Goal: Information Seeking & Learning: Learn about a topic

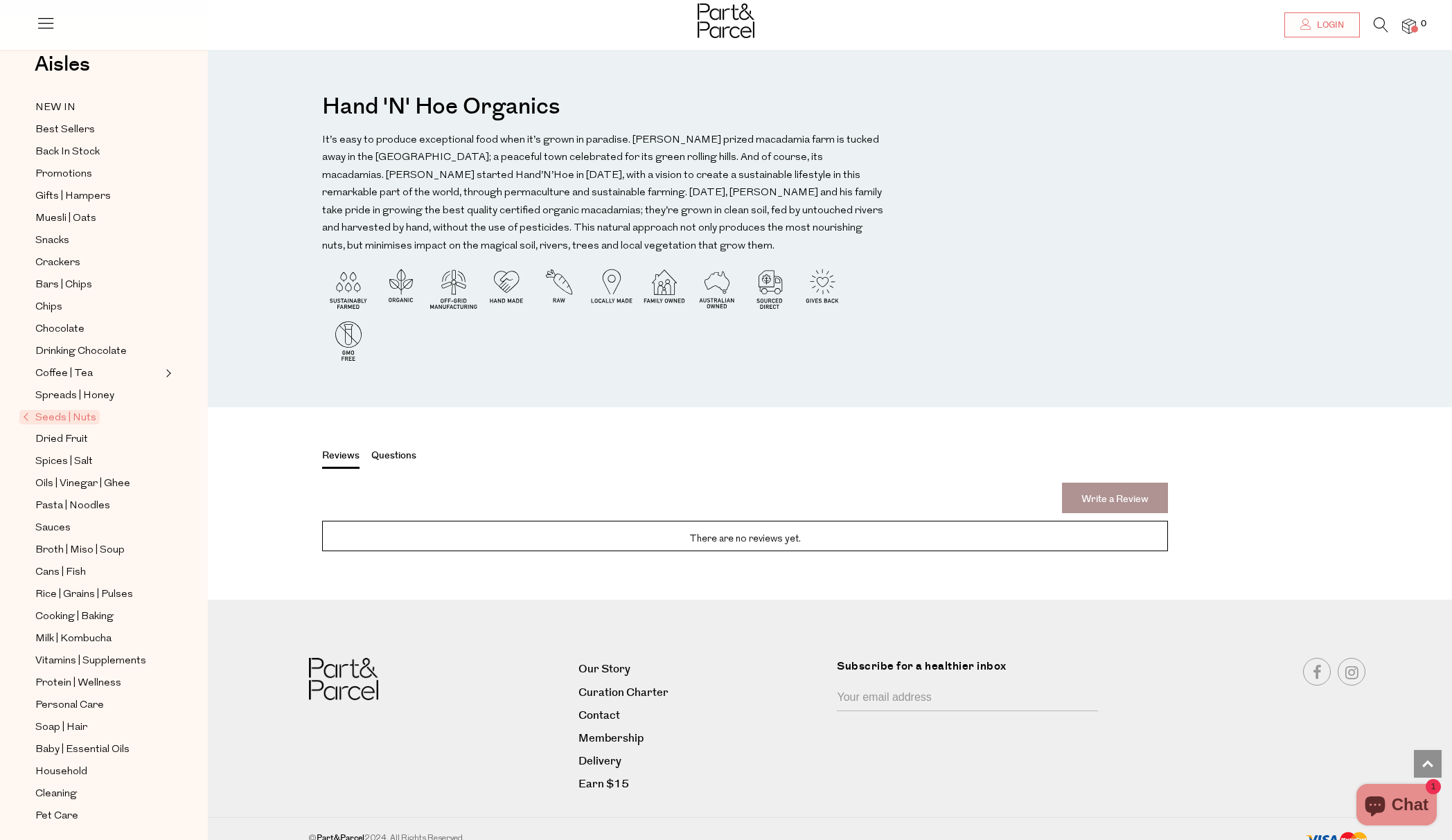
scroll to position [1360, 0]
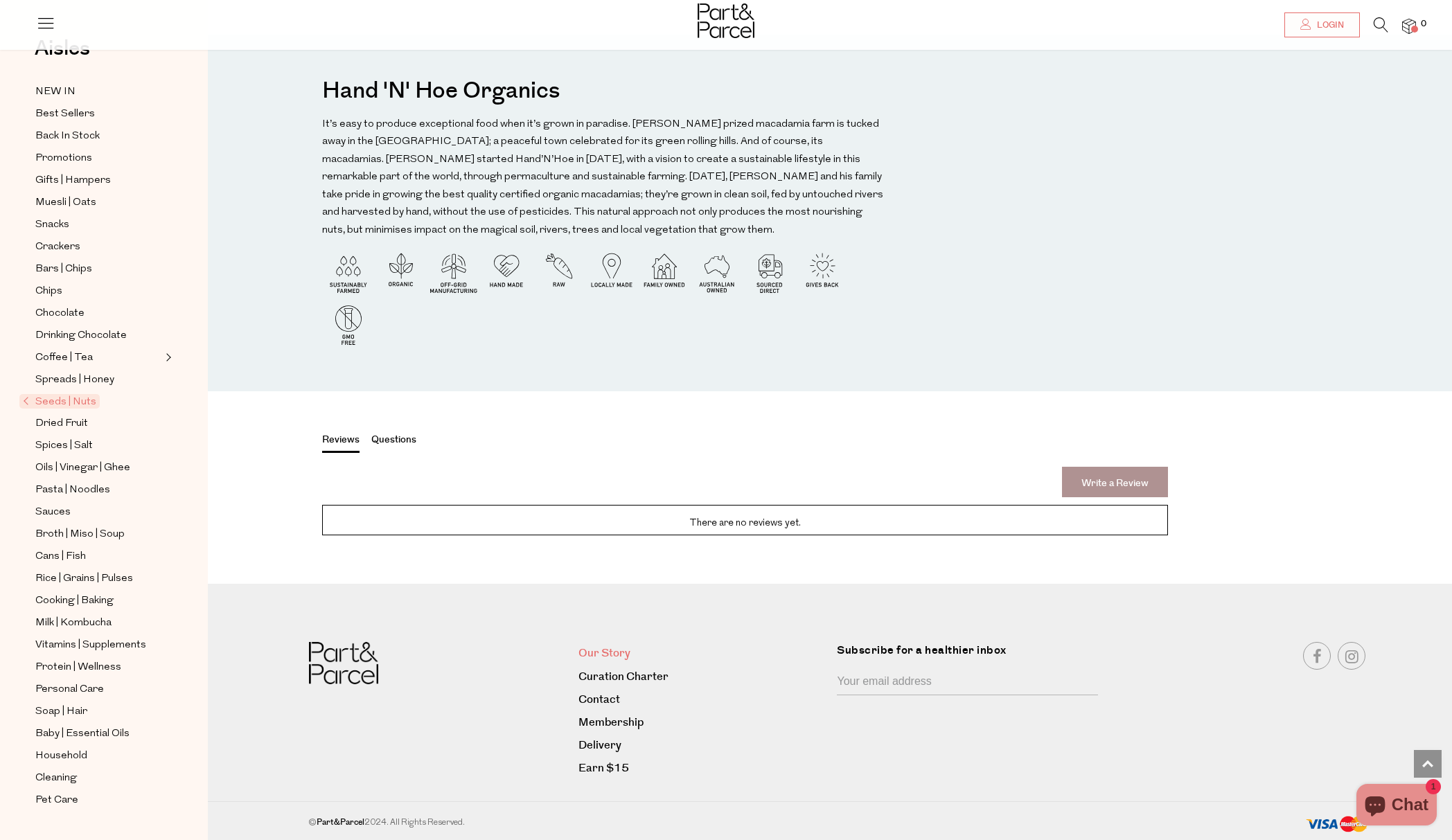
click at [605, 651] on link "Our Story" at bounding box center [702, 653] width 249 height 19
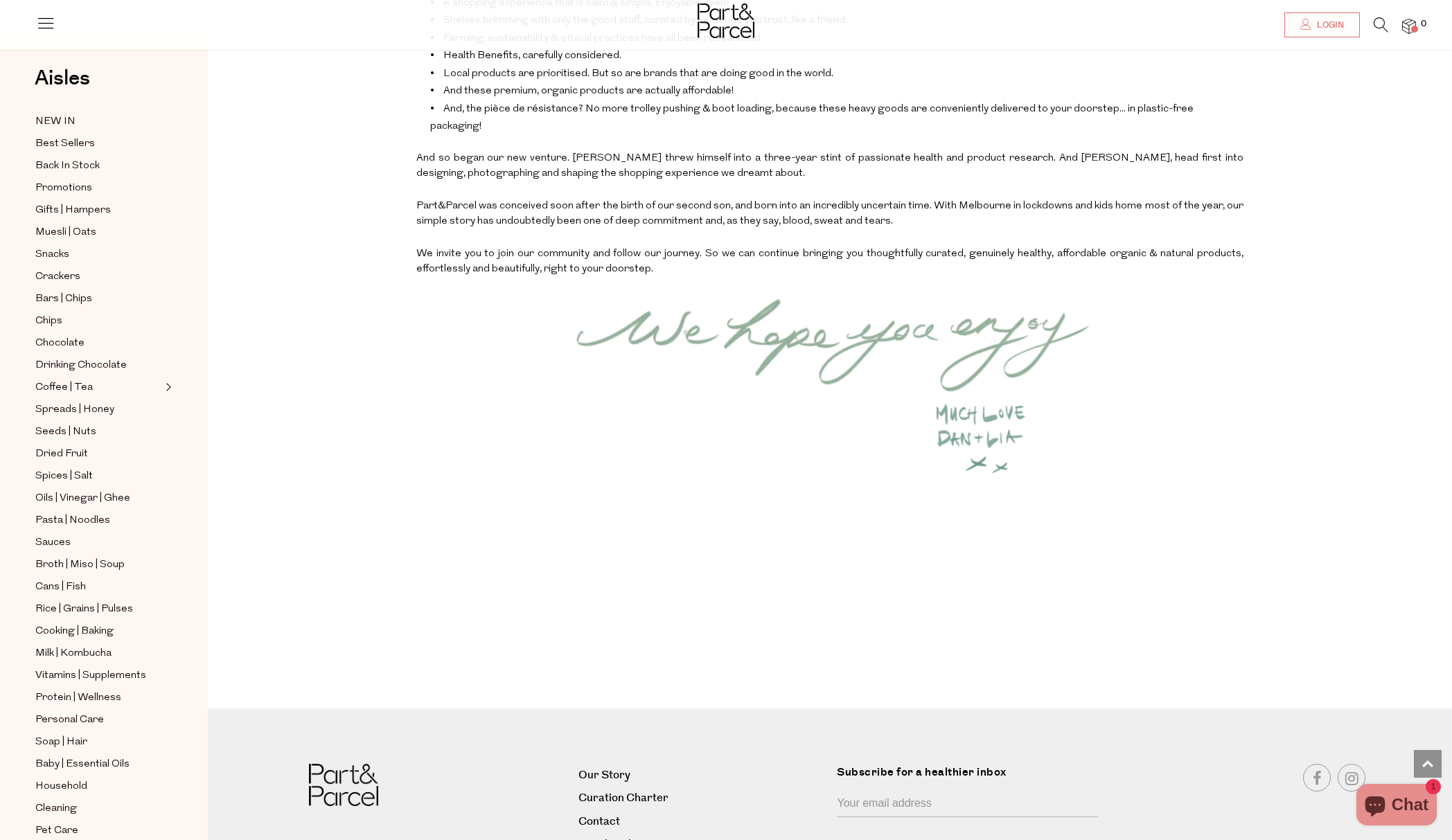
scroll to position [1674, 0]
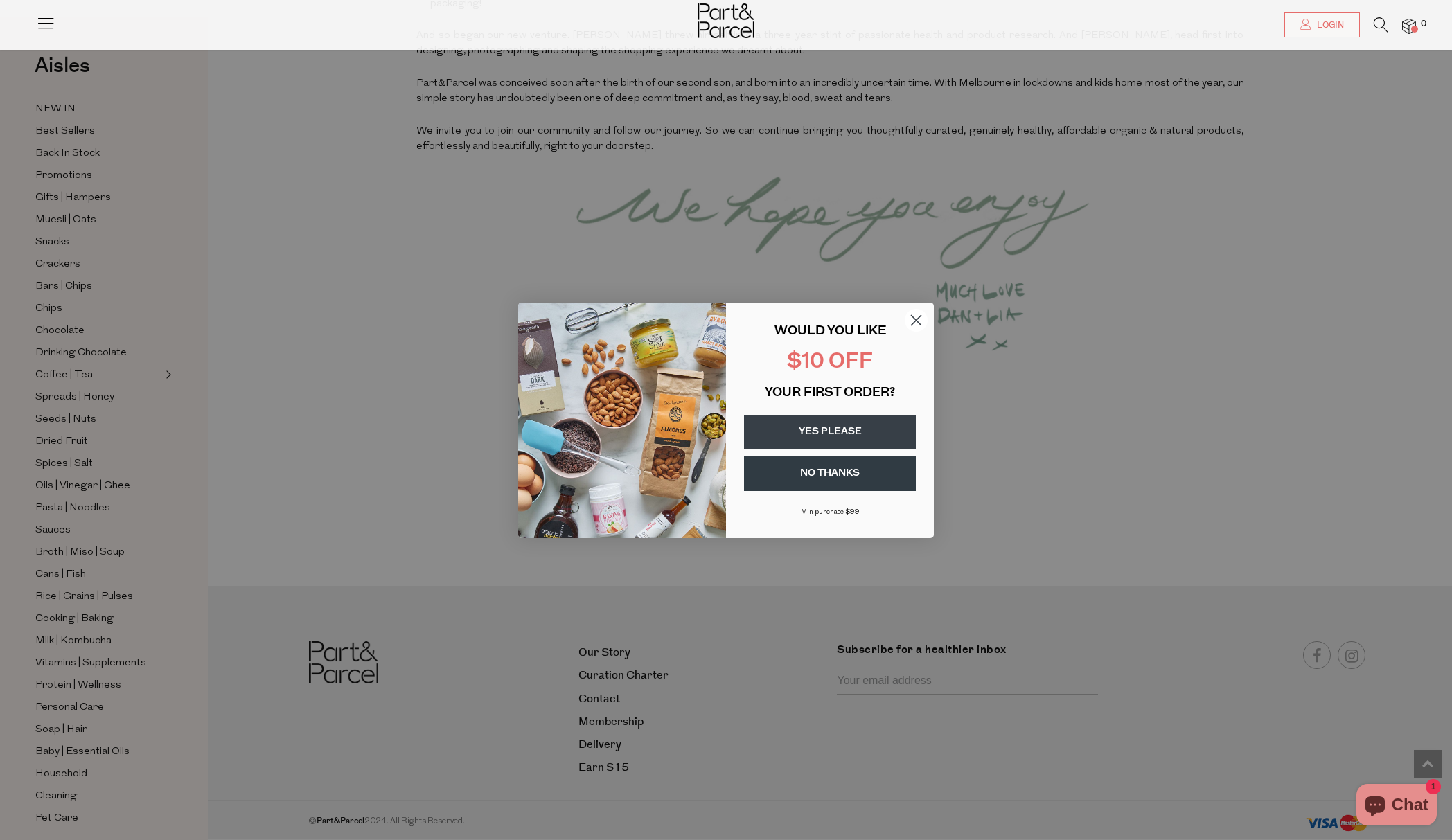
drag, startPoint x: 913, startPoint y: 321, endPoint x: 900, endPoint y: 337, distance: 20.6
click at [913, 321] on circle "Close dialog" at bounding box center [916, 319] width 23 height 23
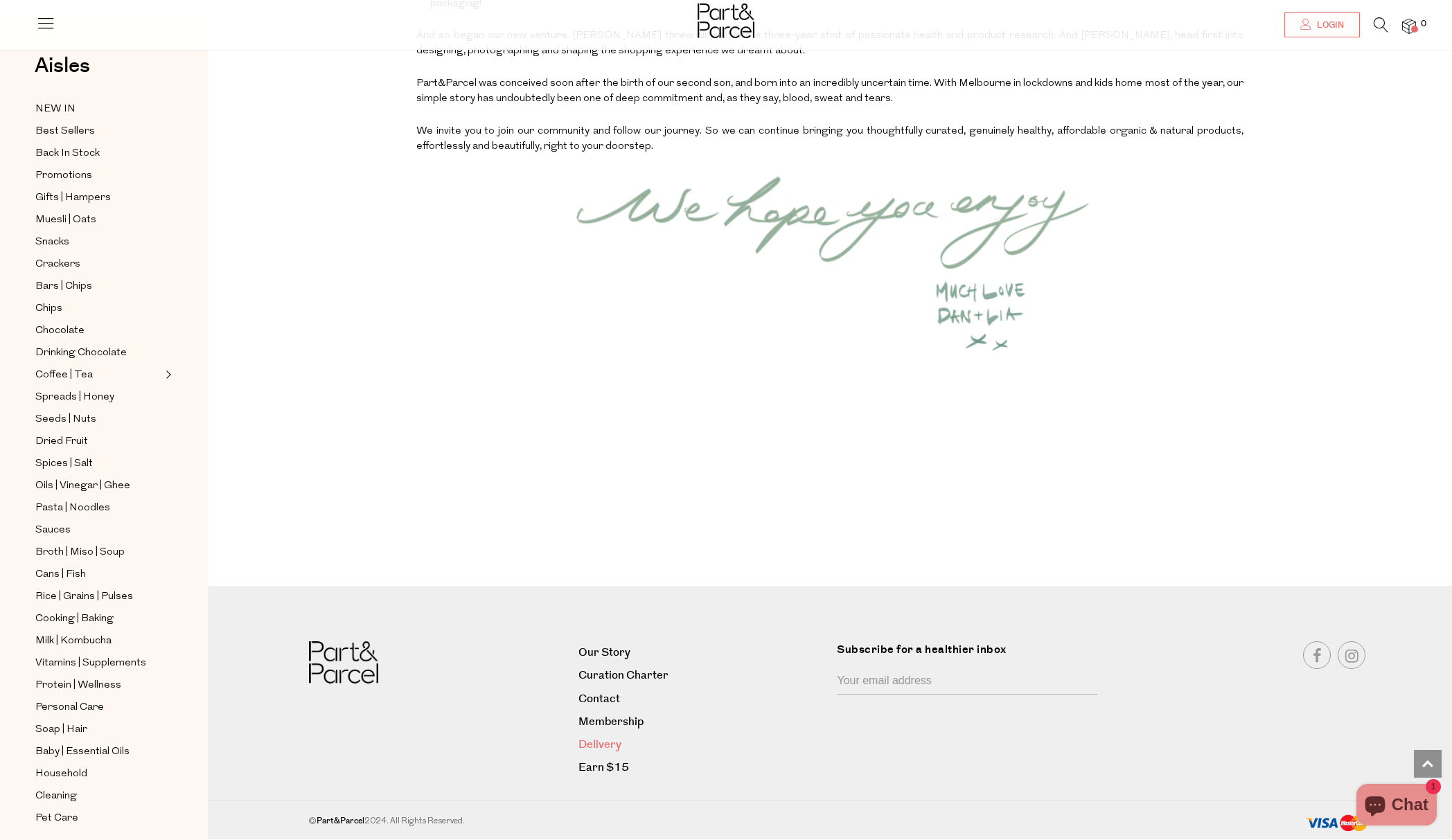
click at [601, 739] on link "Delivery" at bounding box center [702, 745] width 249 height 19
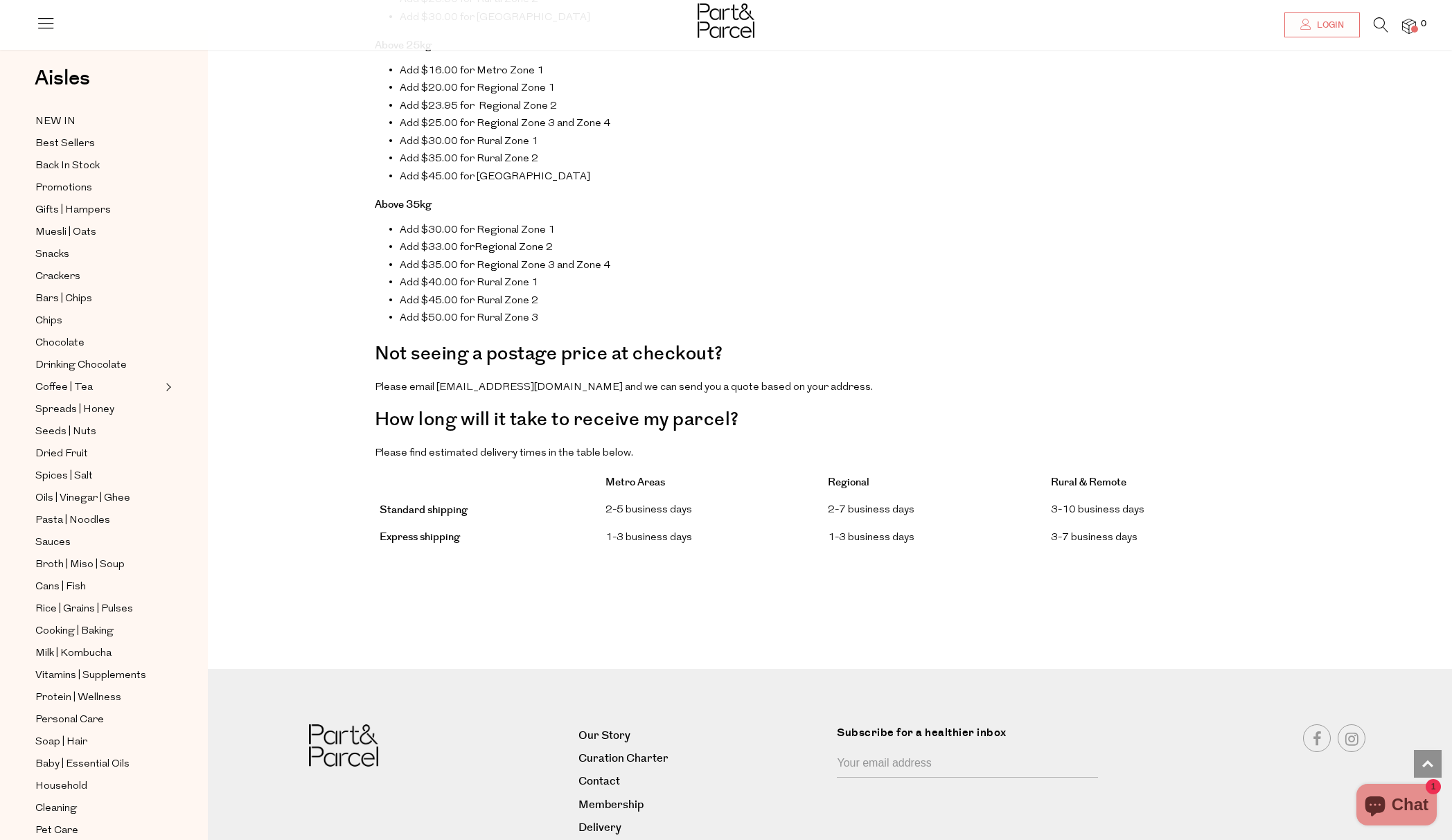
scroll to position [912, 0]
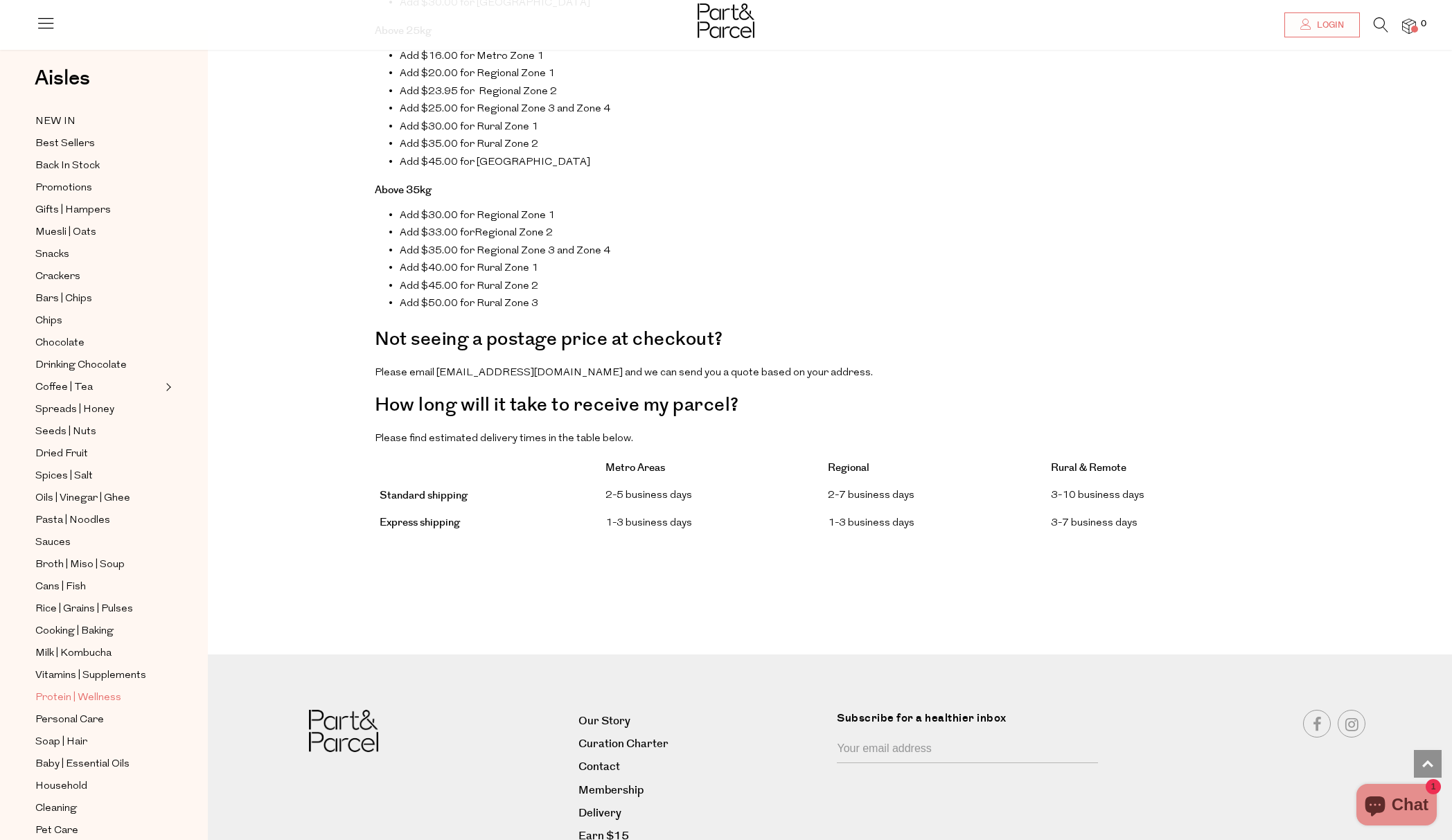
click at [78, 690] on span "Protein | Wellness" at bounding box center [78, 698] width 85 height 17
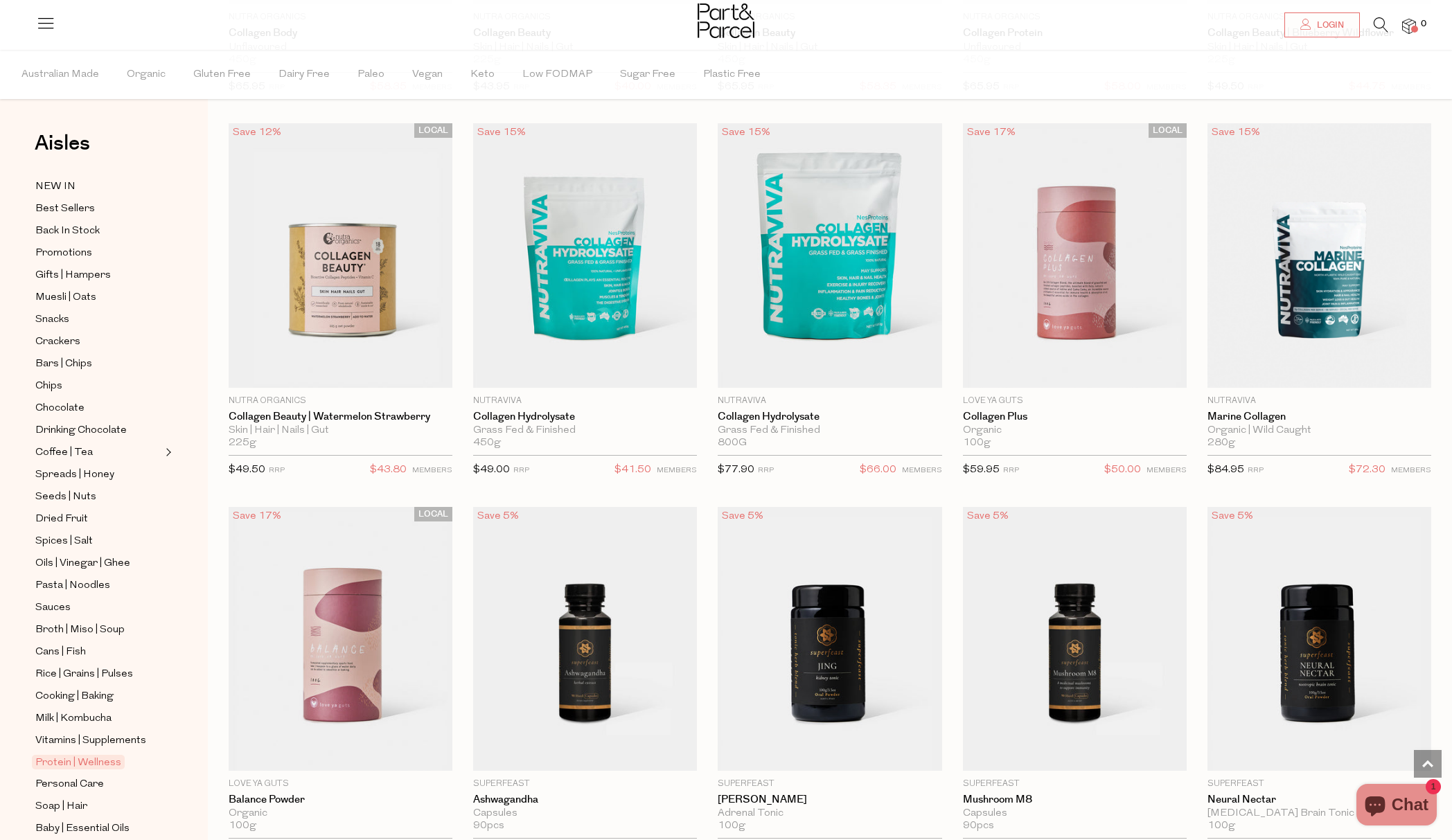
scroll to position [1593, 0]
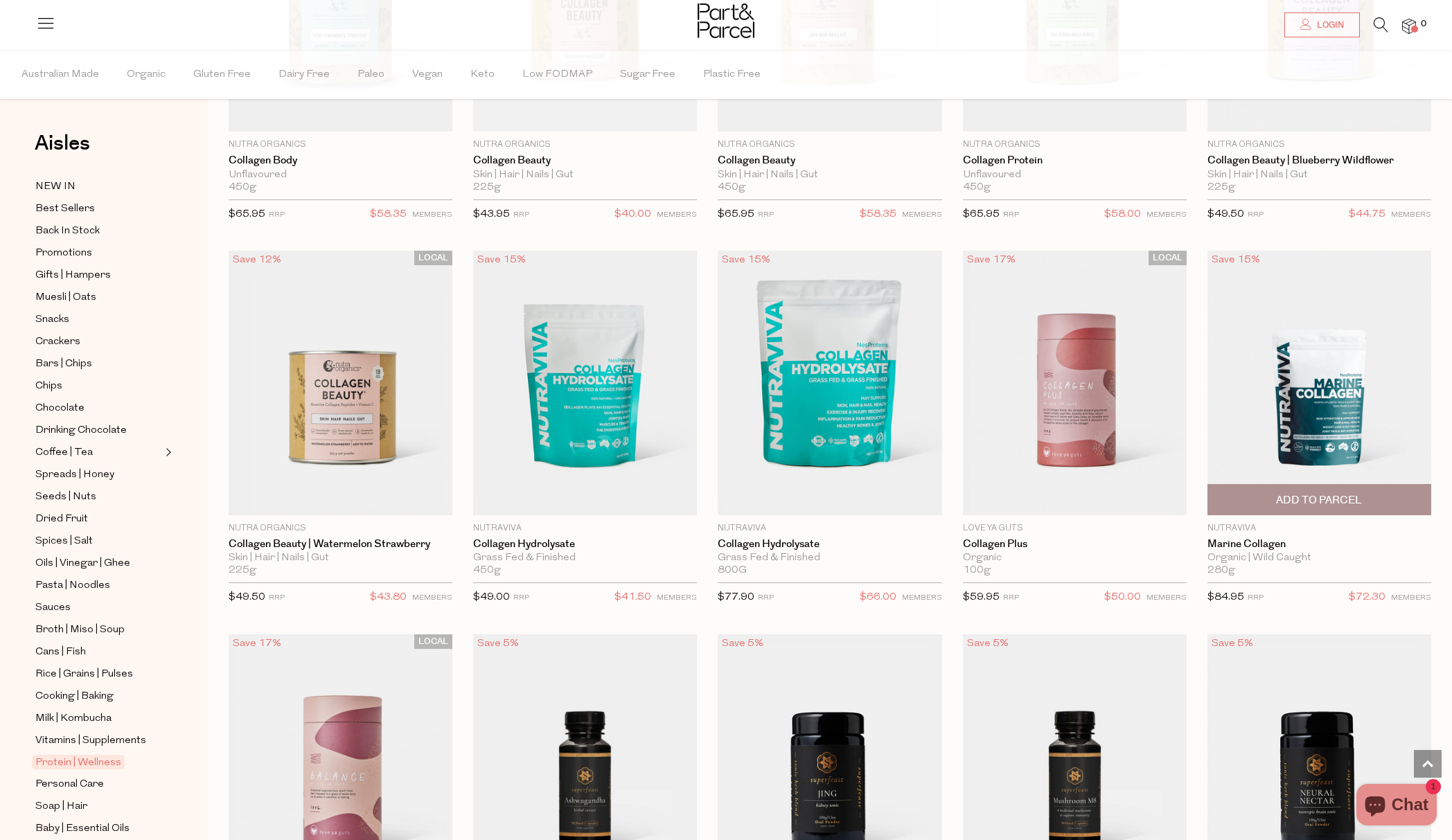
scroll to position [1470, 0]
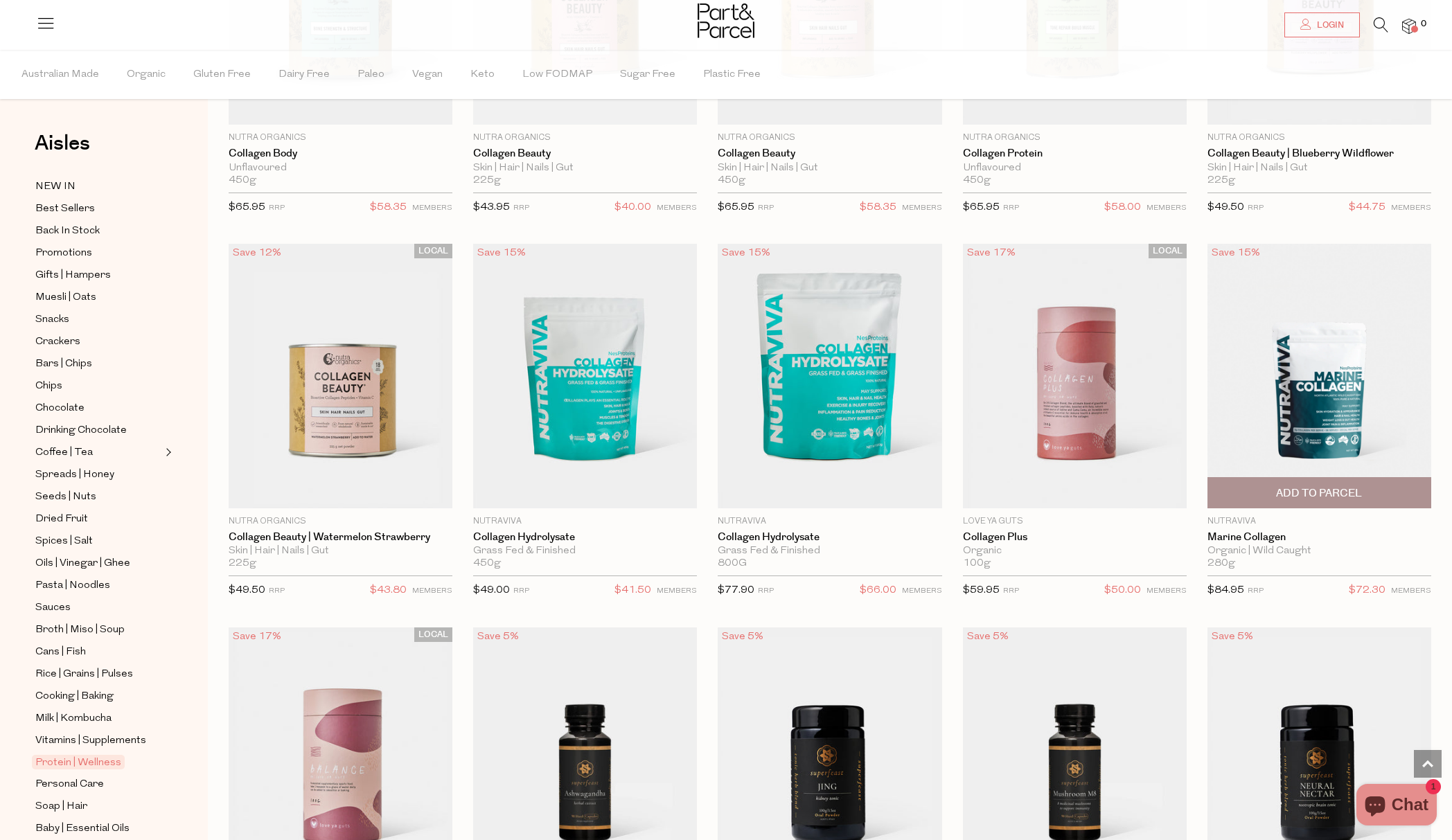
click at [1302, 412] on img at bounding box center [1319, 375] width 224 height 264
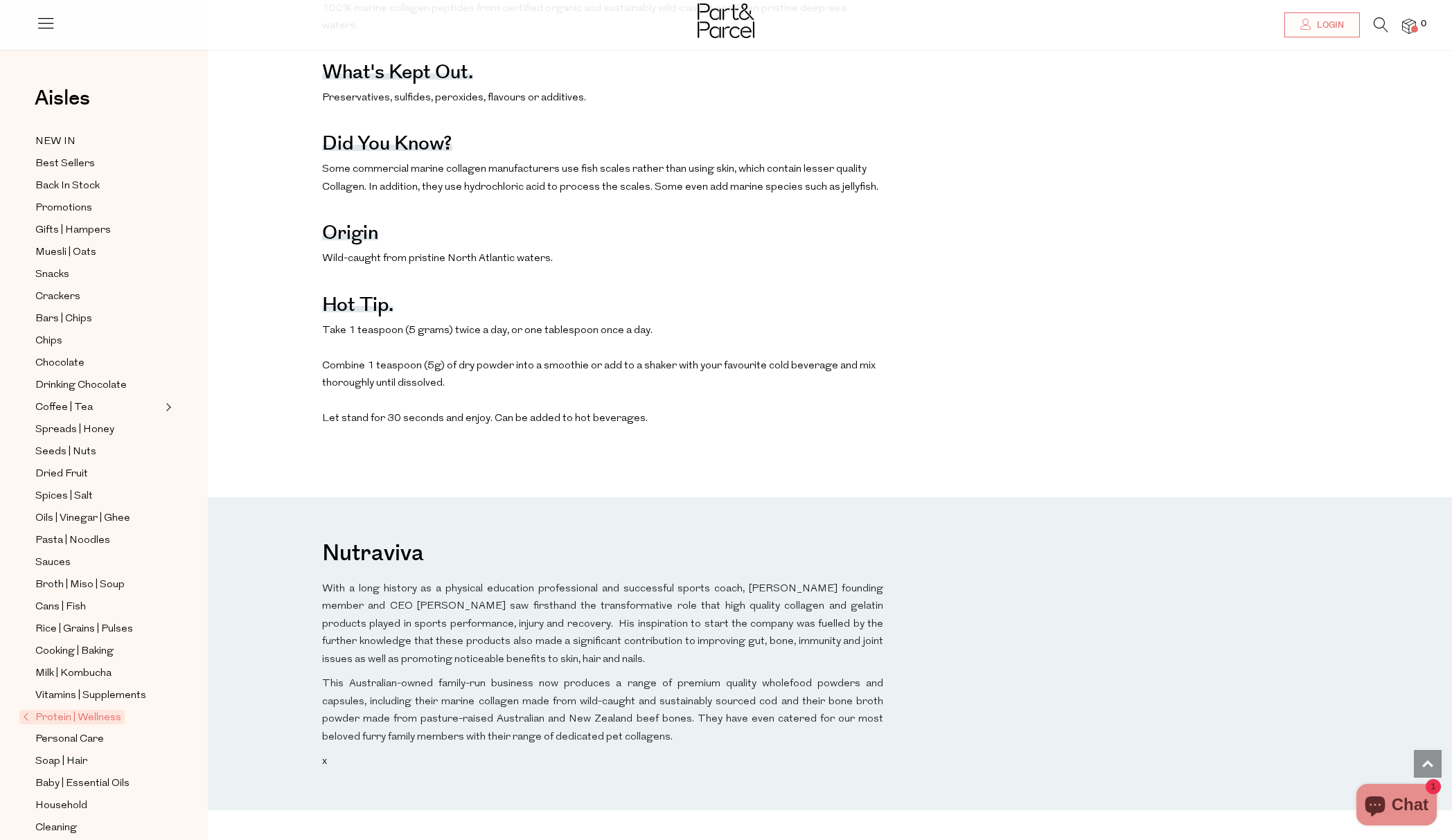
scroll to position [949, 0]
click at [54, 444] on span "Seeds | Nuts" at bounding box center [66, 452] width 61 height 17
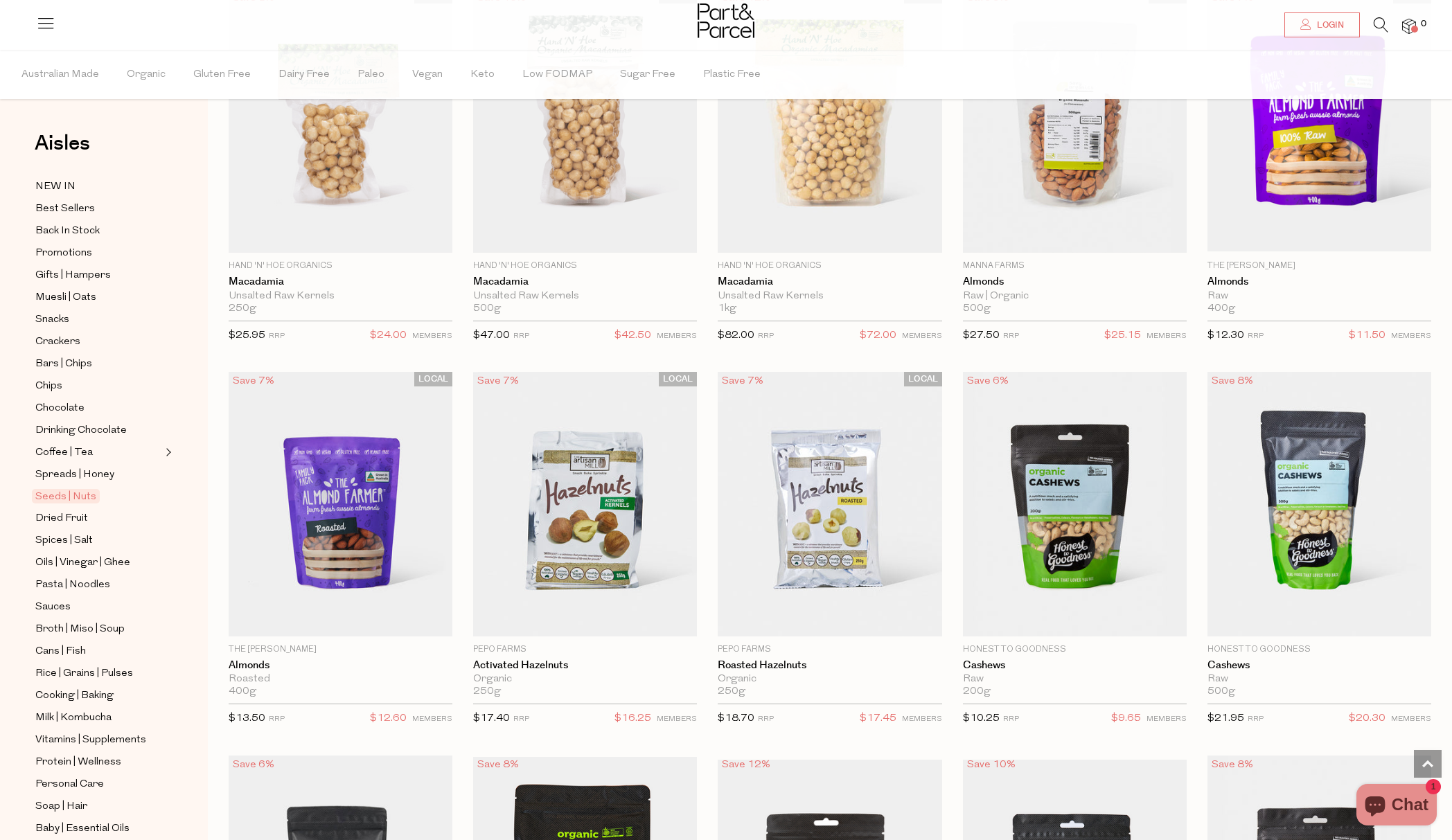
scroll to position [1355, 0]
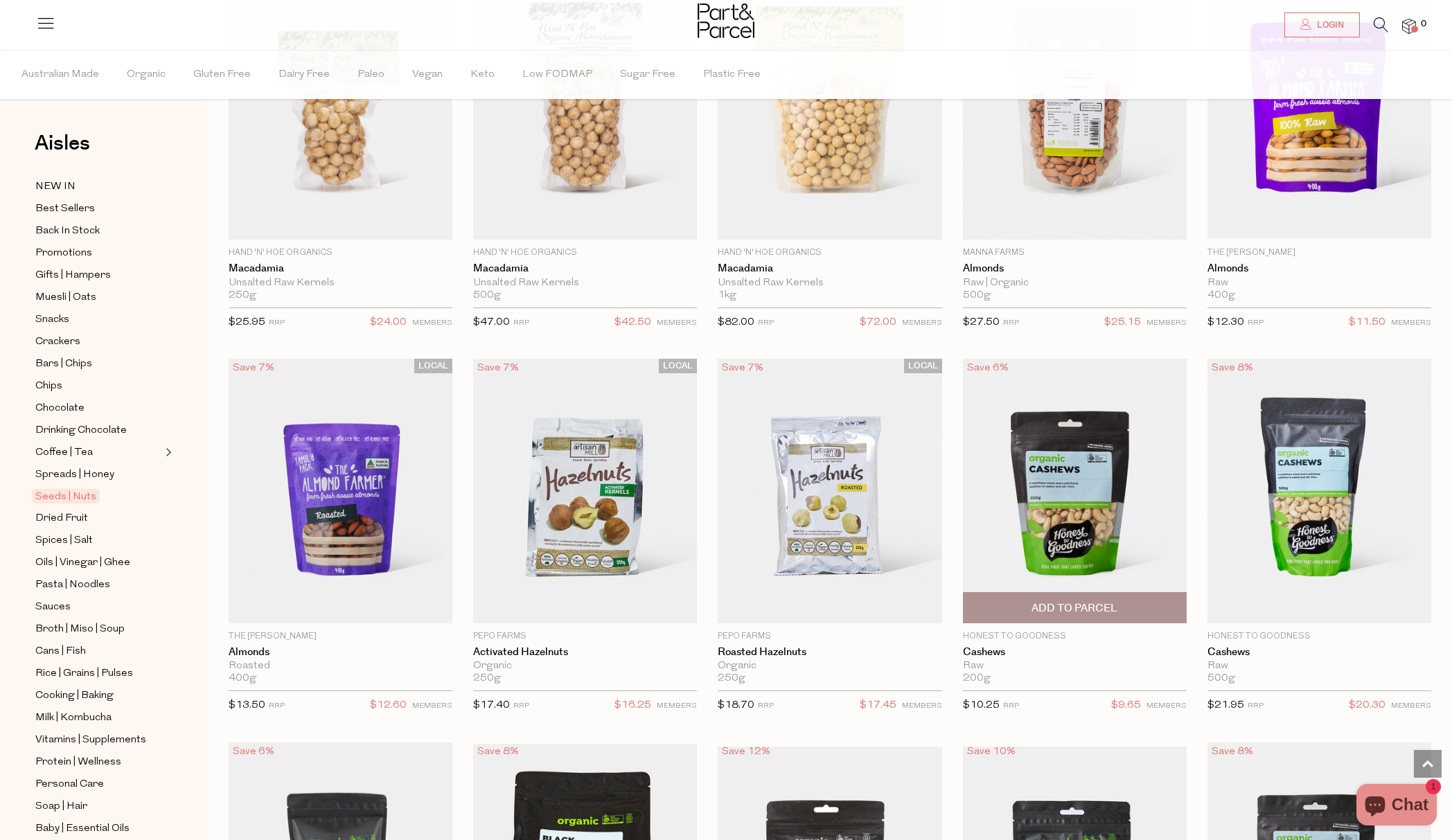
click at [1049, 525] on img at bounding box center [1075, 490] width 224 height 264
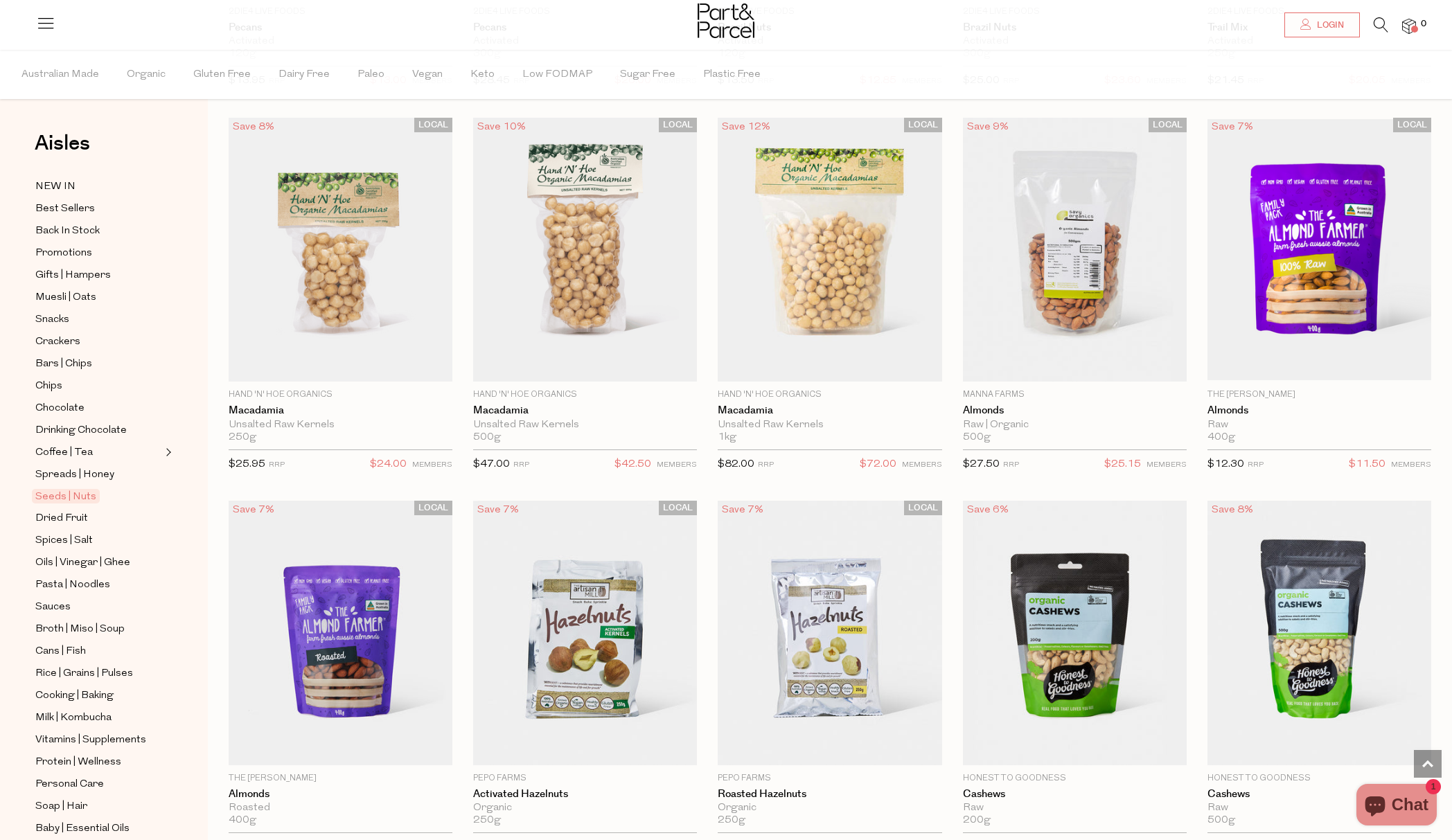
scroll to position [1216, 0]
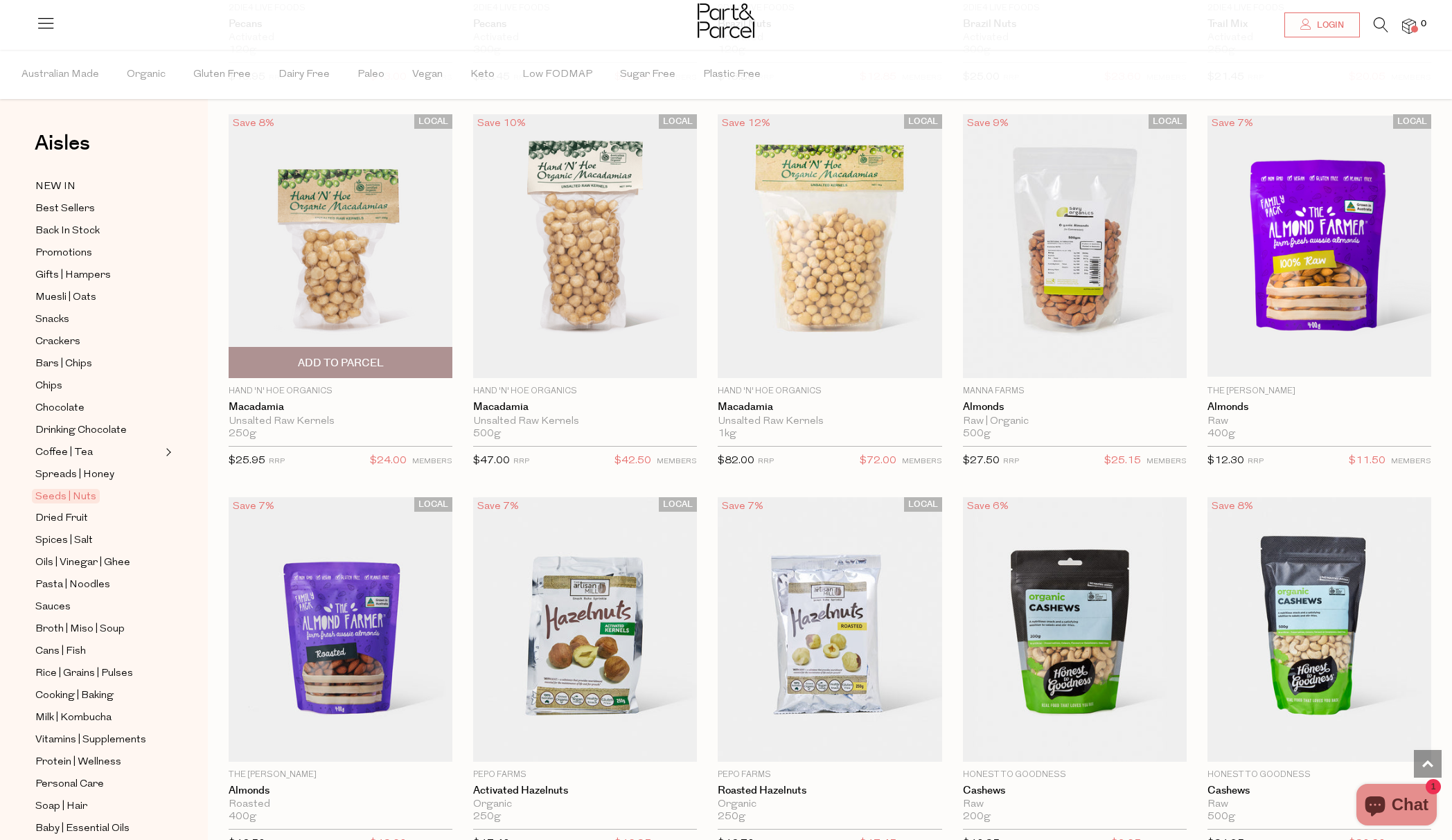
click at [322, 252] on img at bounding box center [341, 246] width 224 height 264
